Goal: Information Seeking & Learning: Learn about a topic

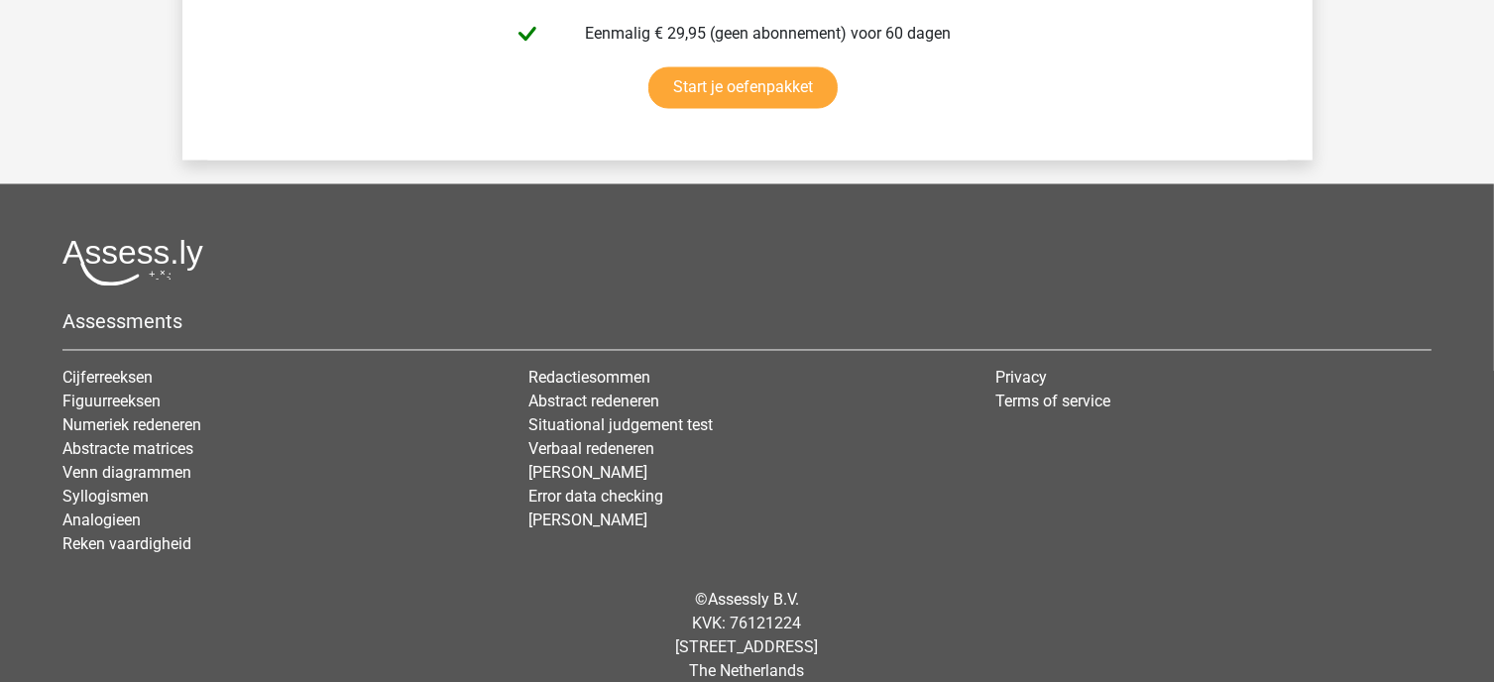
scroll to position [3677, 0]
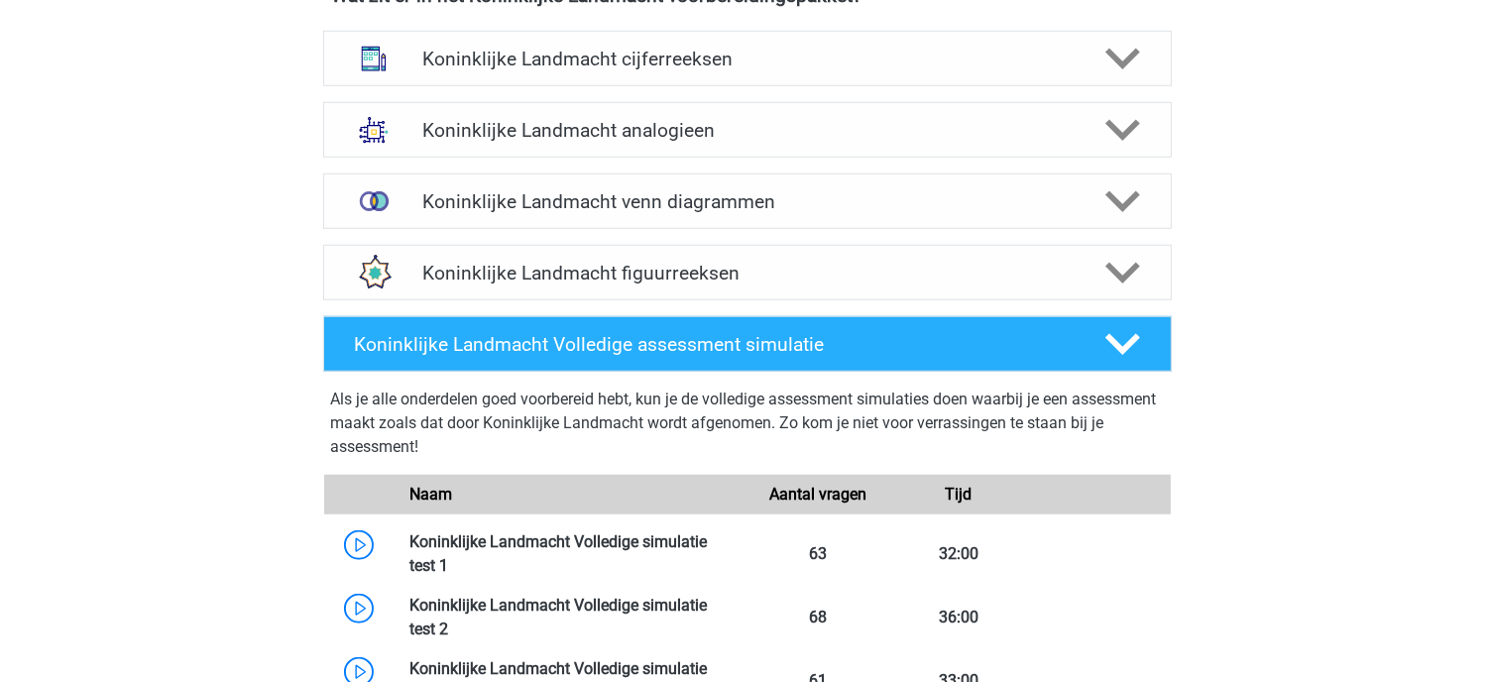
scroll to position [1586, 0]
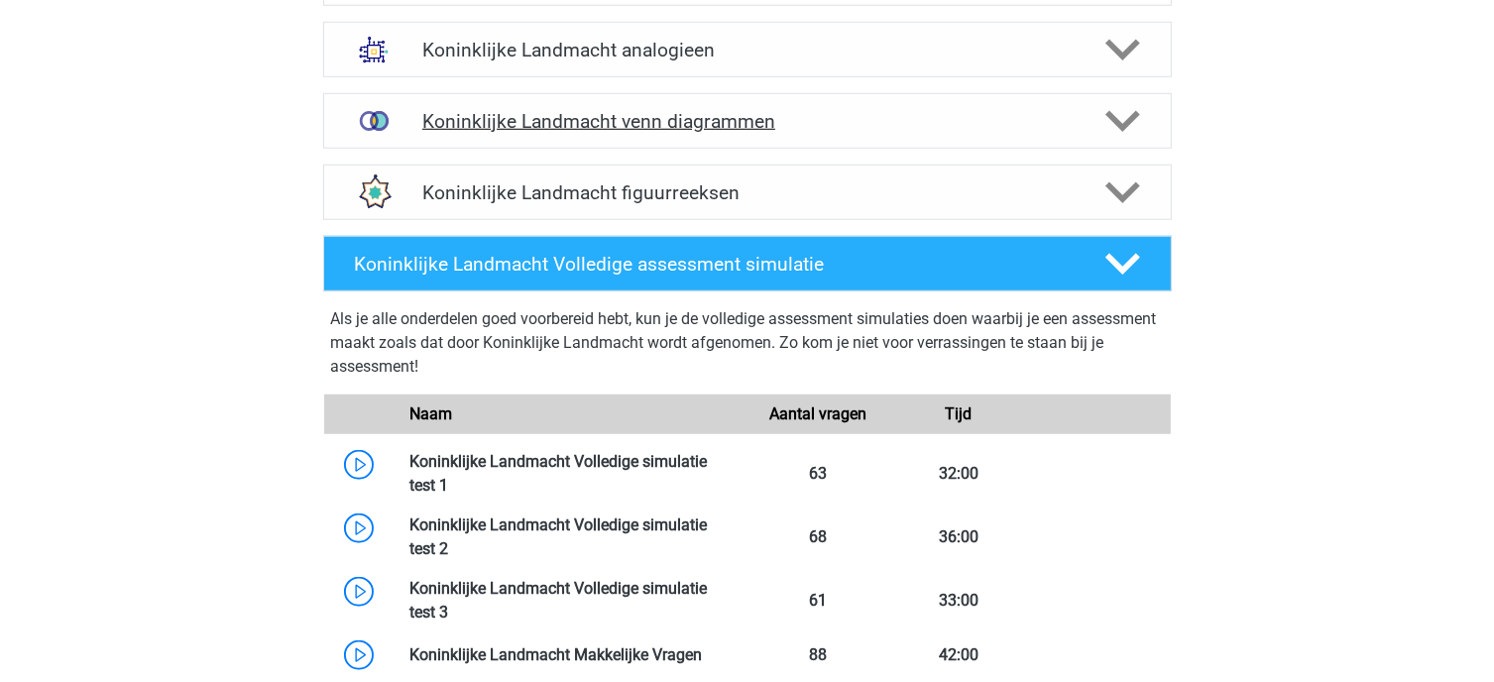
click at [808, 129] on h4 "Koninklijke Landmacht venn diagrammen" at bounding box center [746, 121] width 649 height 23
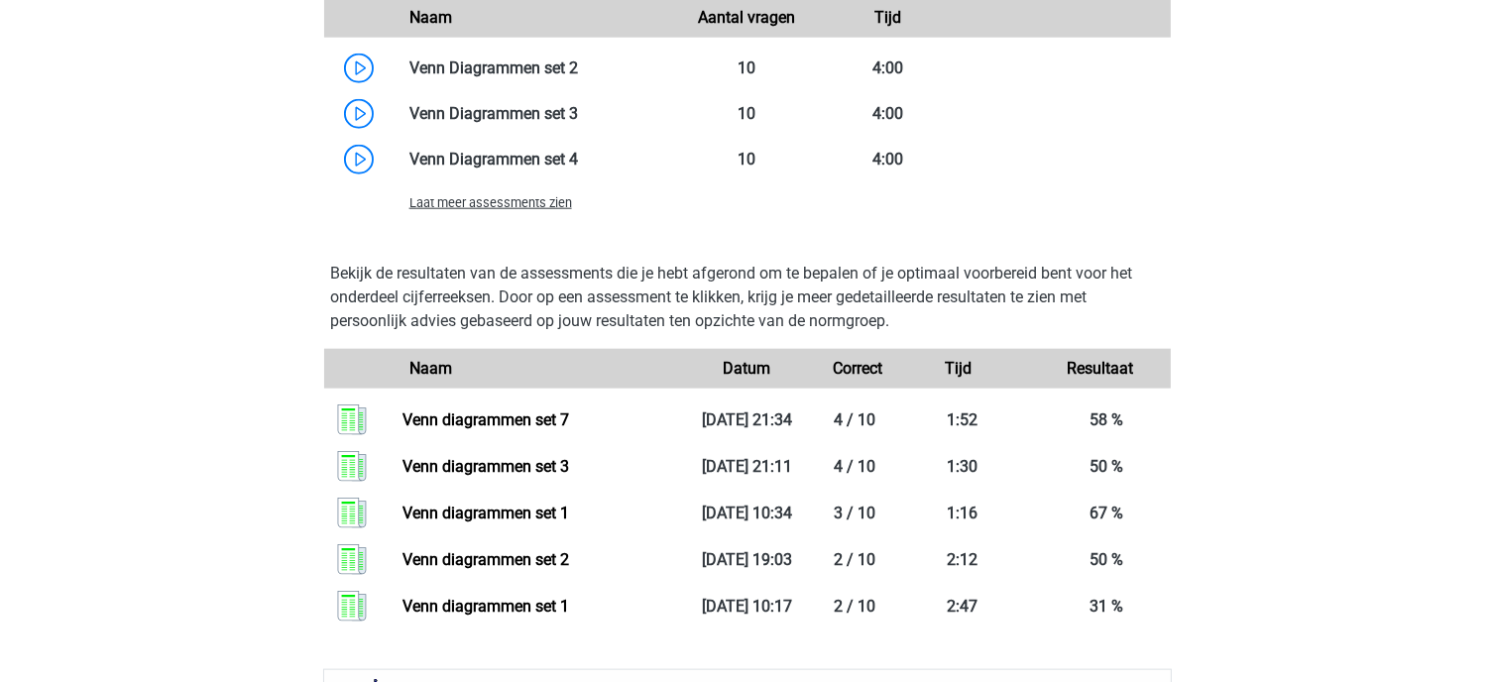
scroll to position [2181, 0]
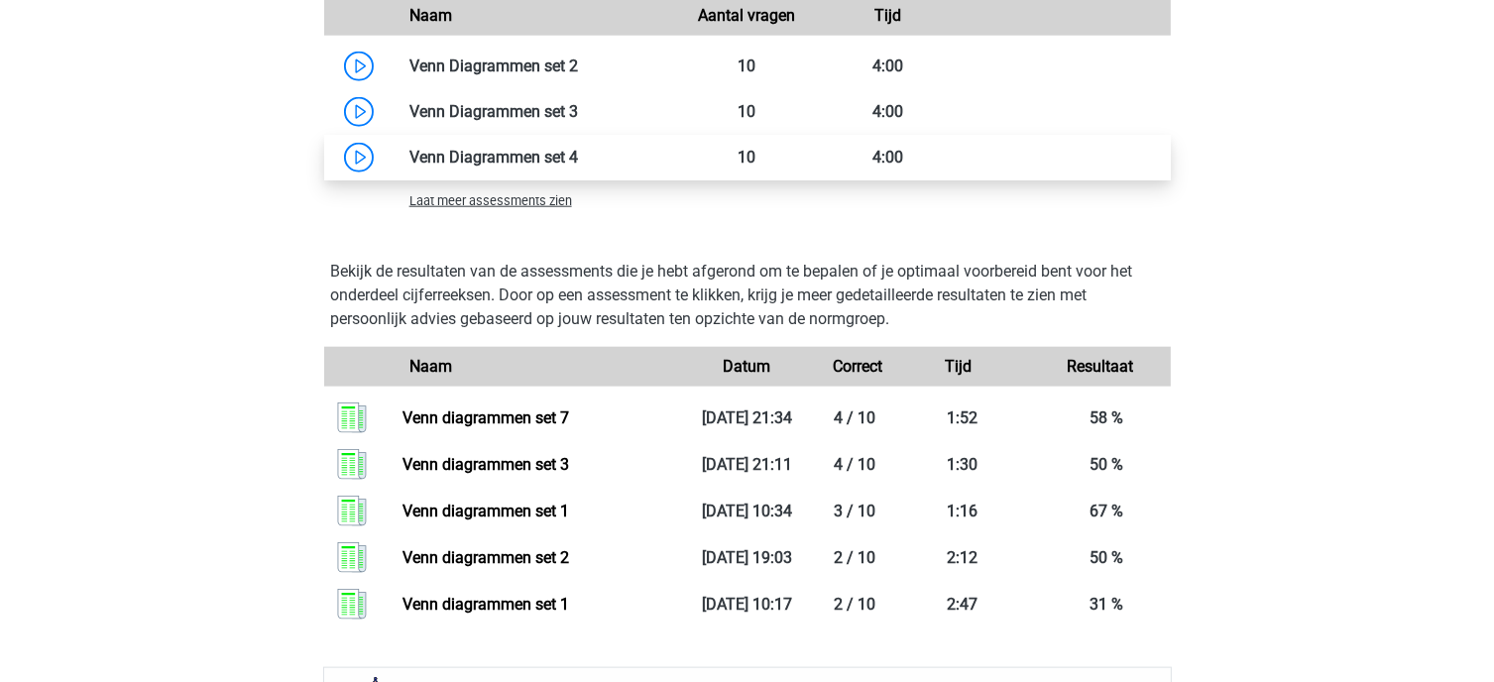
click at [578, 148] on link at bounding box center [578, 157] width 0 height 19
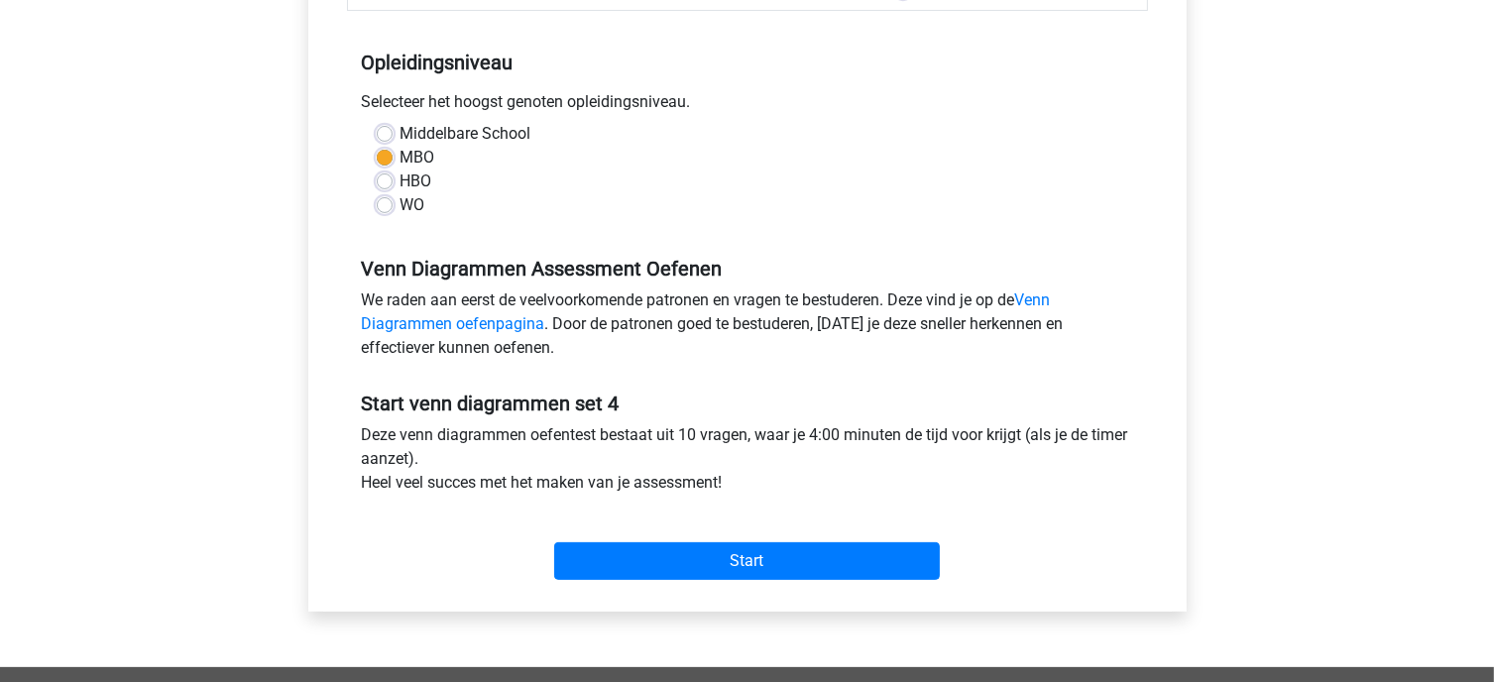
scroll to position [397, 0]
